Goal: Task Accomplishment & Management: Manage account settings

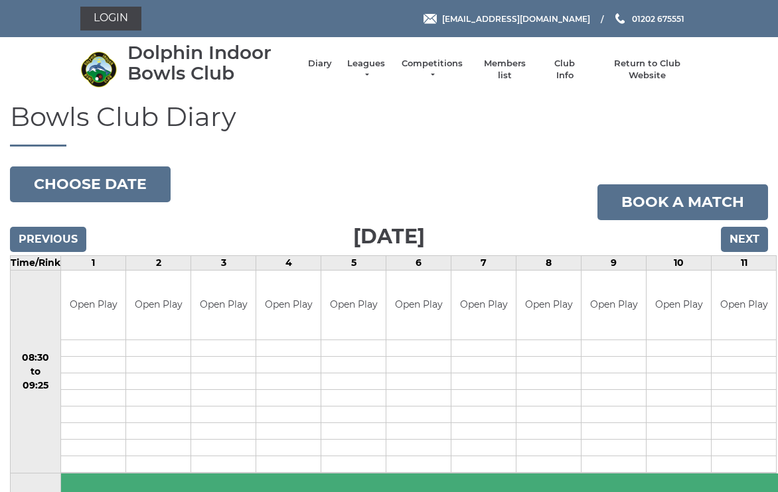
click at [742, 236] on input "Next" at bounding box center [744, 239] width 47 height 25
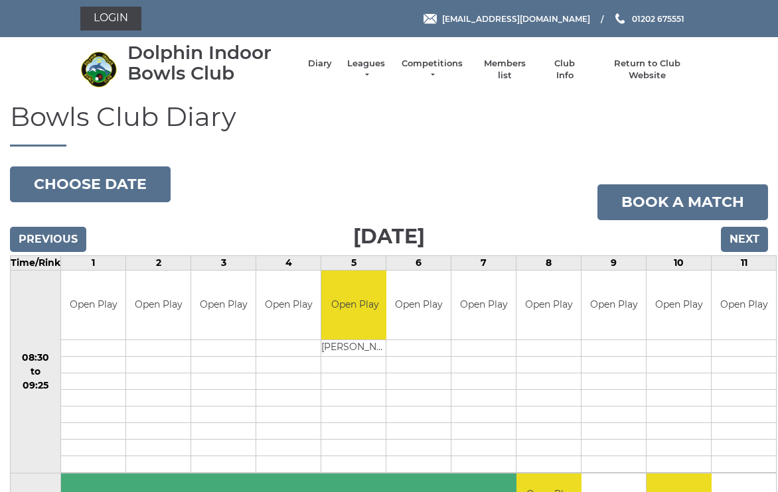
click at [743, 242] on input "Next" at bounding box center [744, 239] width 47 height 25
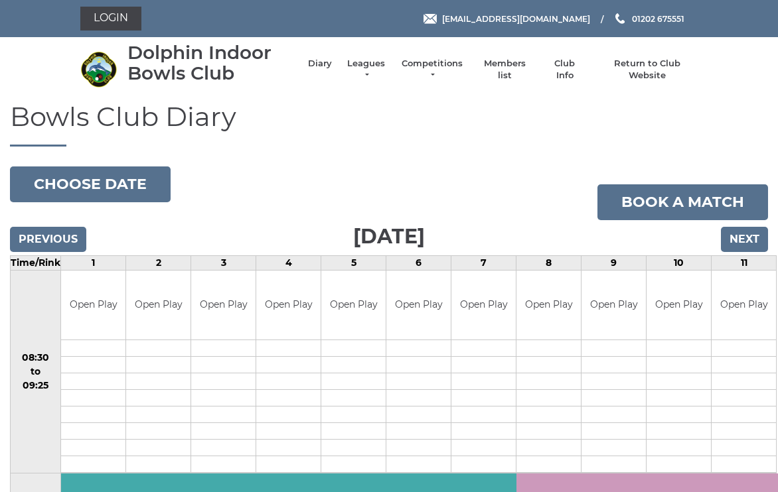
click at [121, 17] on link "Login" at bounding box center [110, 19] width 61 height 24
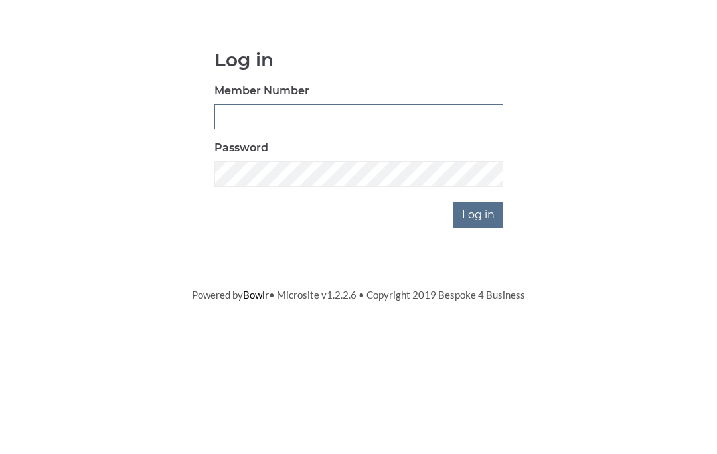
type input "3988"
click at [478, 314] on input "Log in" at bounding box center [478, 326] width 50 height 25
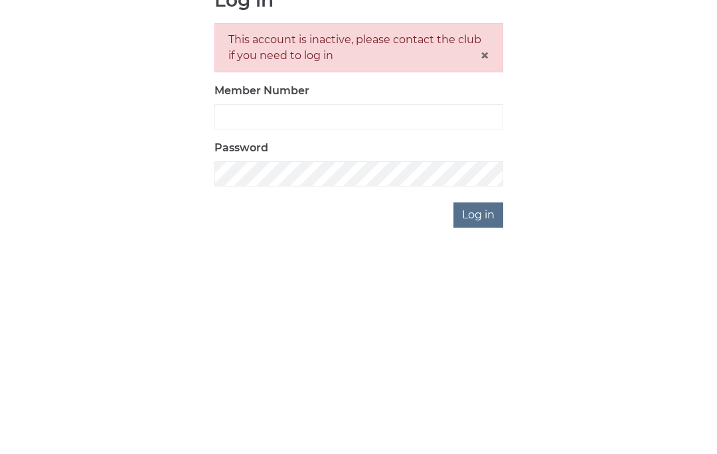
click at [486, 218] on span "×" at bounding box center [484, 227] width 9 height 19
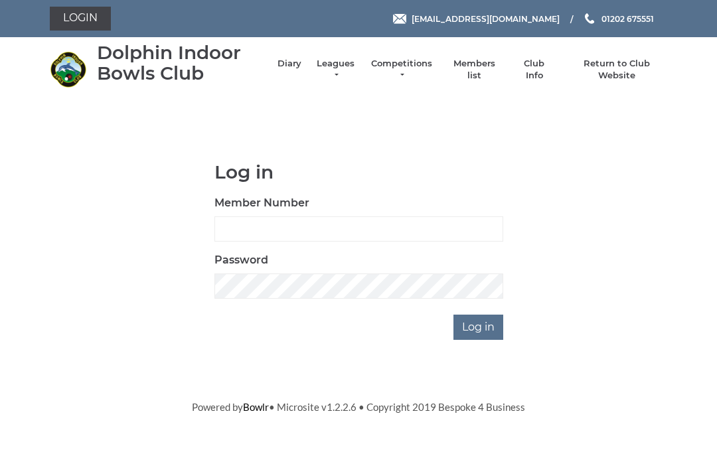
click at [476, 69] on link "Members list" at bounding box center [473, 70] width 55 height 24
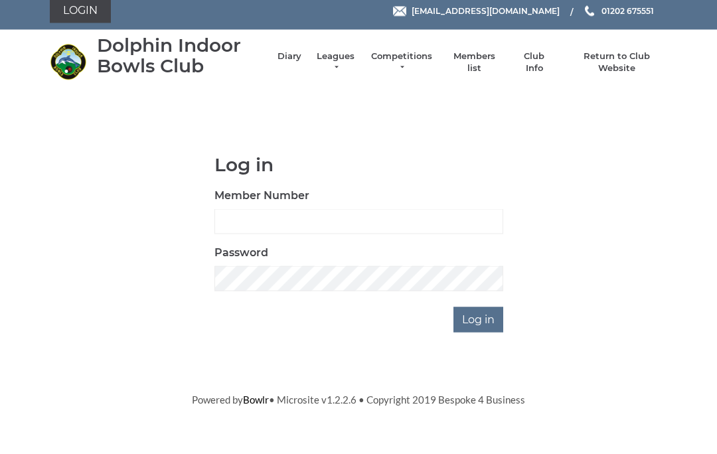
click at [291, 58] on link "Diary" at bounding box center [289, 64] width 24 height 12
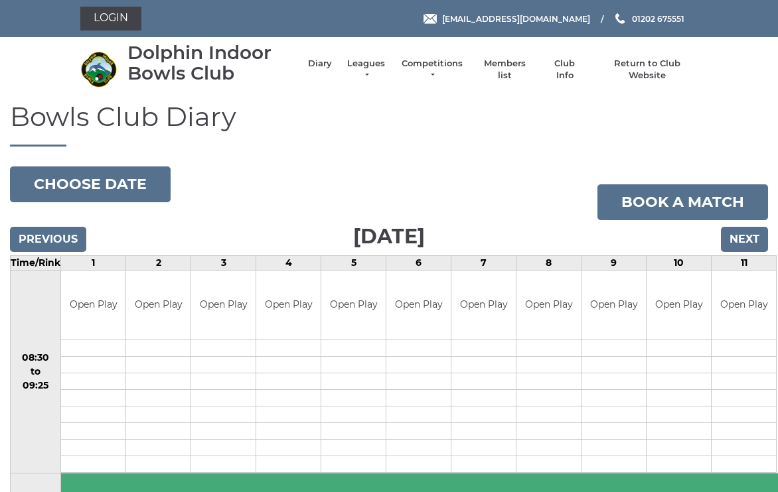
scroll to position [7, 0]
